Goal: Information Seeking & Learning: Find specific fact

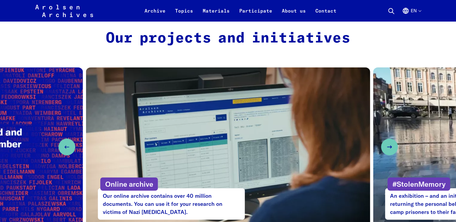
scroll to position [264, 0]
click at [386, 9] on div "Arolsen Archives - International Center on Nazi Persecution | Return to home pa…" at bounding box center [228, 11] width 386 height 14
click at [389, 9] on icon at bounding box center [391, 10] width 7 height 7
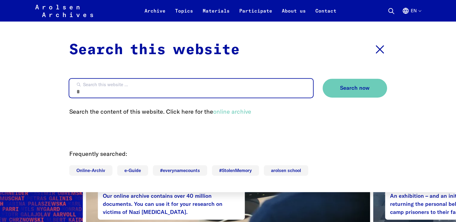
click at [213, 88] on input "Search this website ..." at bounding box center [191, 88] width 244 height 19
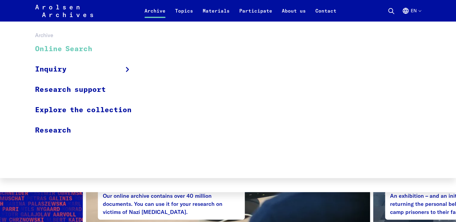
click at [91, 52] on link "Online Search" at bounding box center [87, 49] width 104 height 20
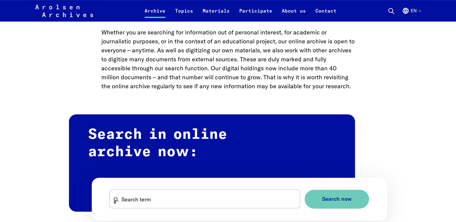
scroll to position [380, 0]
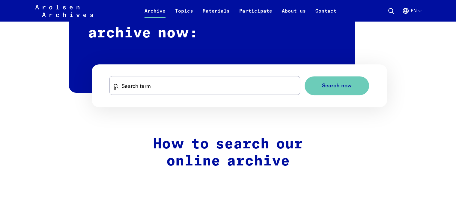
drag, startPoint x: 158, startPoint y: 73, endPoint x: 150, endPoint y: 91, distance: 20.2
click at [156, 79] on form "Search term Search now" at bounding box center [240, 85] width 296 height 43
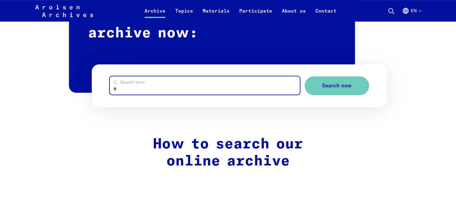
click at [148, 94] on input "Search term" at bounding box center [205, 85] width 190 height 18
type input "**********"
click at [305, 76] on button "Search now" at bounding box center [337, 85] width 64 height 19
